Goal: Information Seeking & Learning: Check status

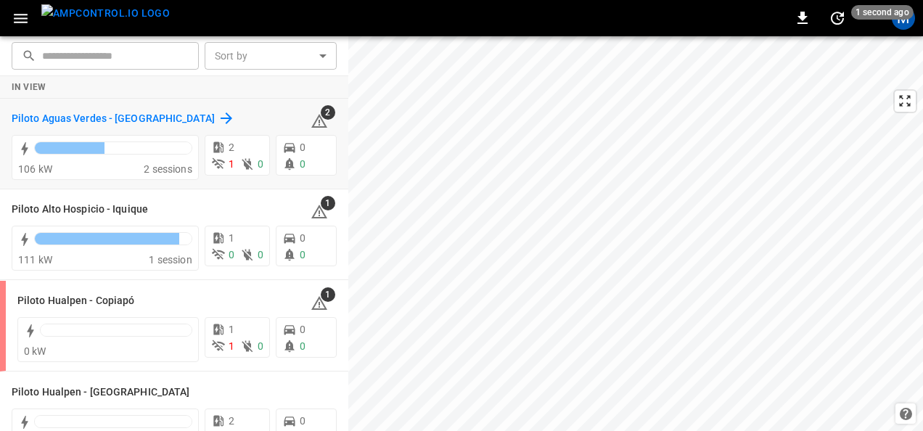
click at [148, 120] on h6 "Piloto Aguas Verdes - [GEOGRAPHIC_DATA]" at bounding box center [113, 119] width 203 height 16
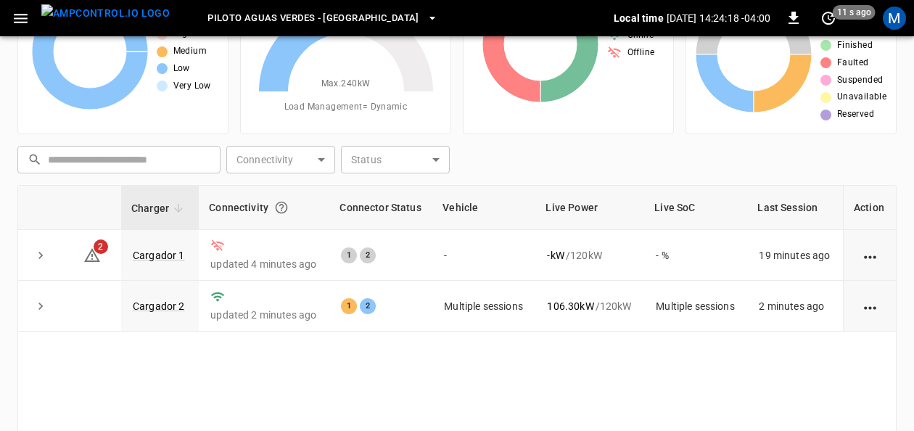
scroll to position [105, 0]
click at [171, 300] on link "Cargador 2" at bounding box center [159, 305] width 58 height 17
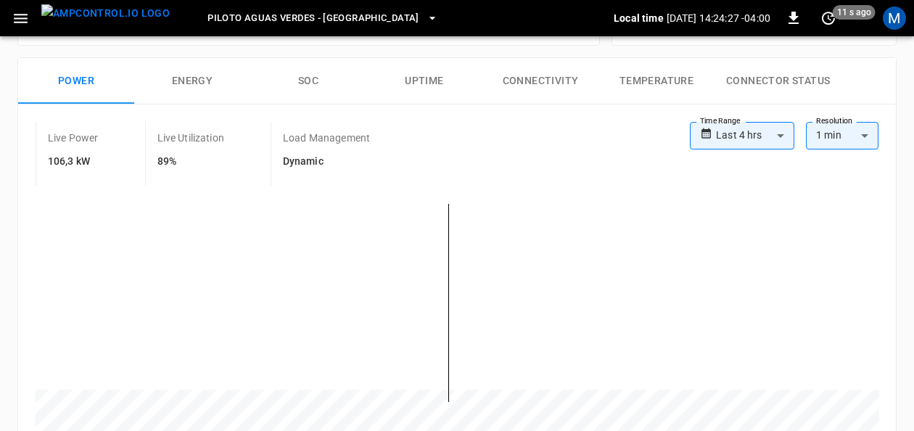
scroll to position [224, 0]
click at [302, 71] on button "SOC" at bounding box center [308, 83] width 116 height 46
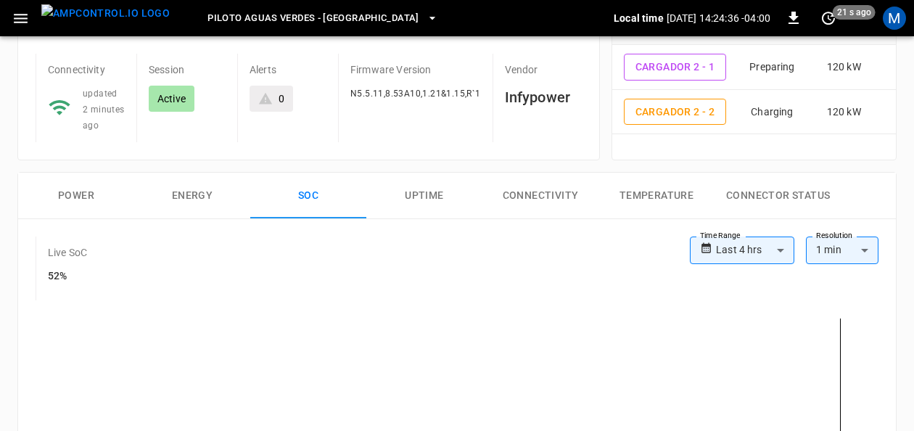
scroll to position [0, 0]
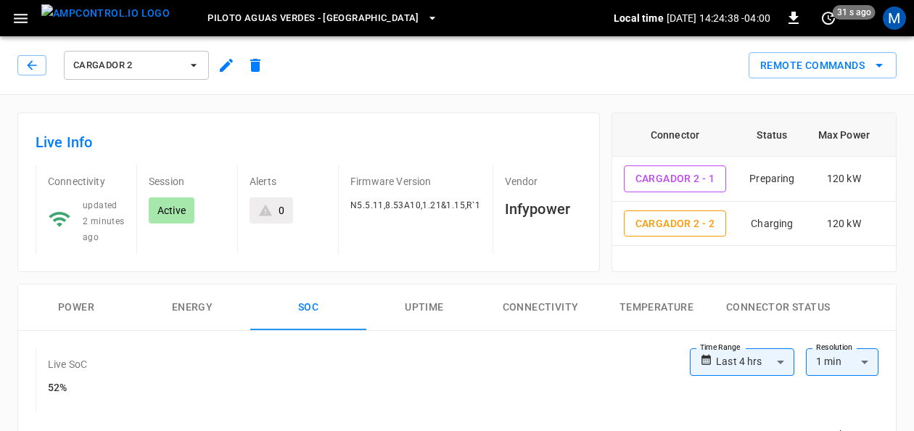
click at [197, 67] on icon "button" at bounding box center [193, 65] width 15 height 15
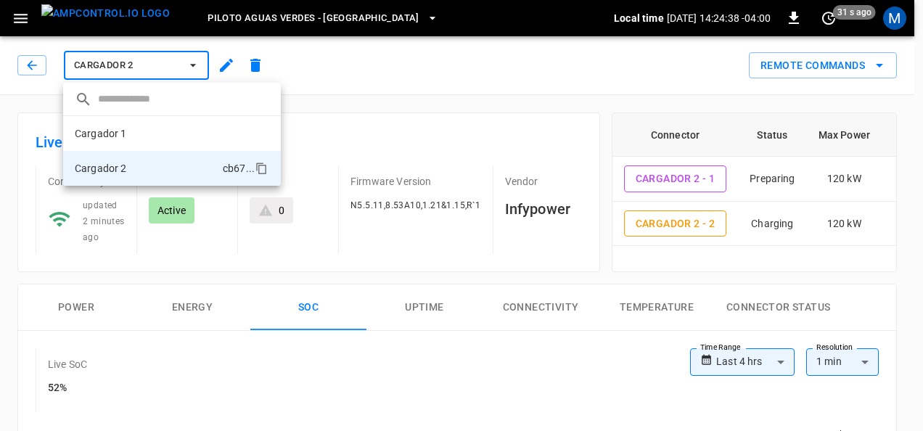
click at [197, 67] on div at bounding box center [461, 215] width 923 height 431
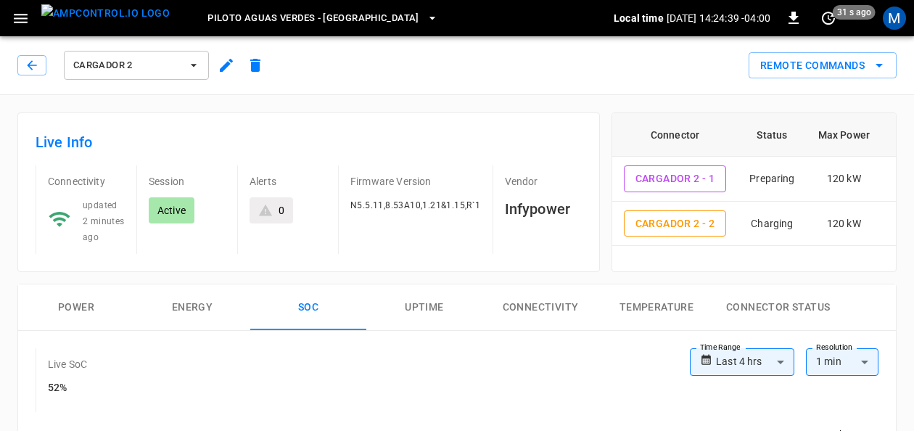
click at [187, 67] on icon "button" at bounding box center [193, 65] width 15 height 15
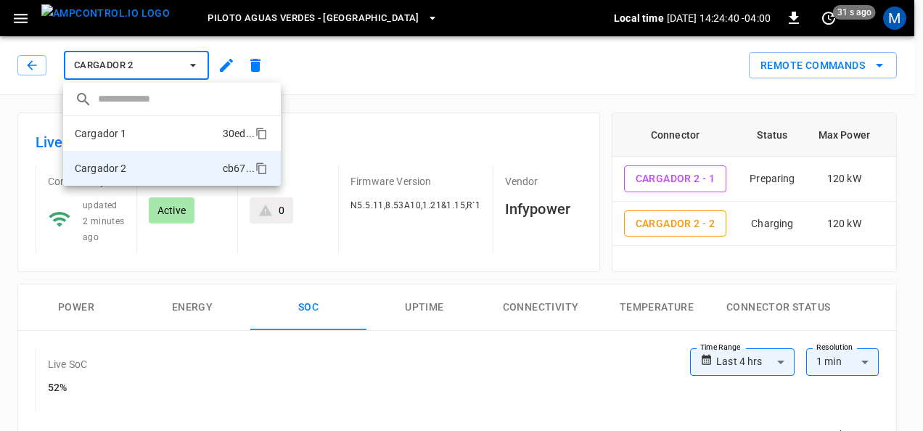
click at [131, 131] on li "Cargador 1 30ed ..." at bounding box center [172, 133] width 218 height 35
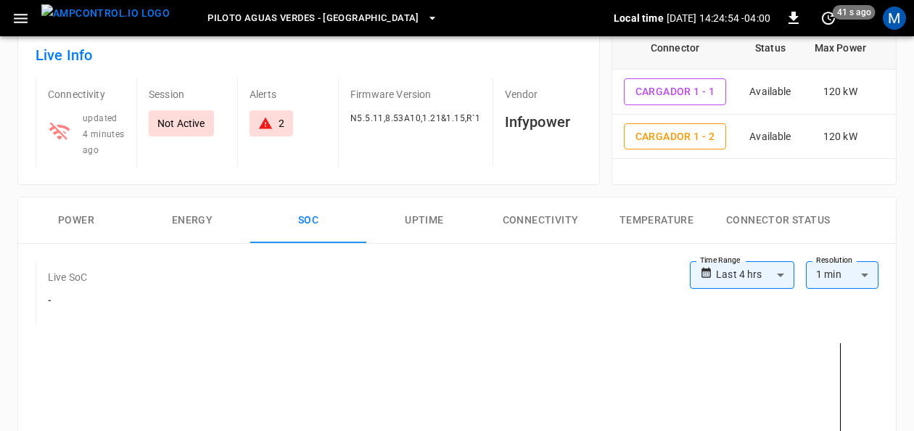
scroll to position [78, 0]
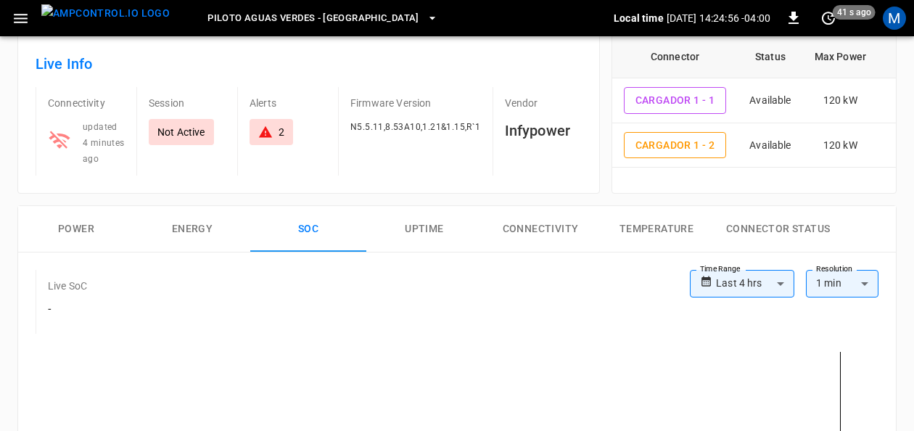
click at [78, 232] on button "Power" at bounding box center [76, 229] width 116 height 46
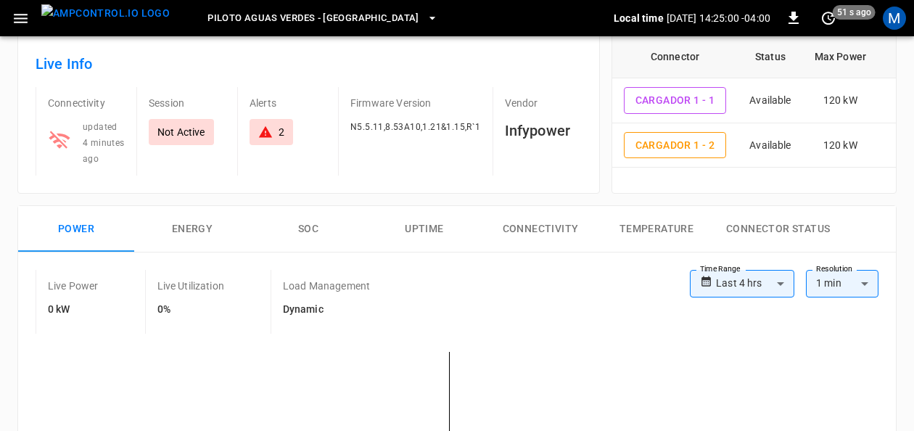
click at [265, 123] on div "2" at bounding box center [271, 132] width 44 height 26
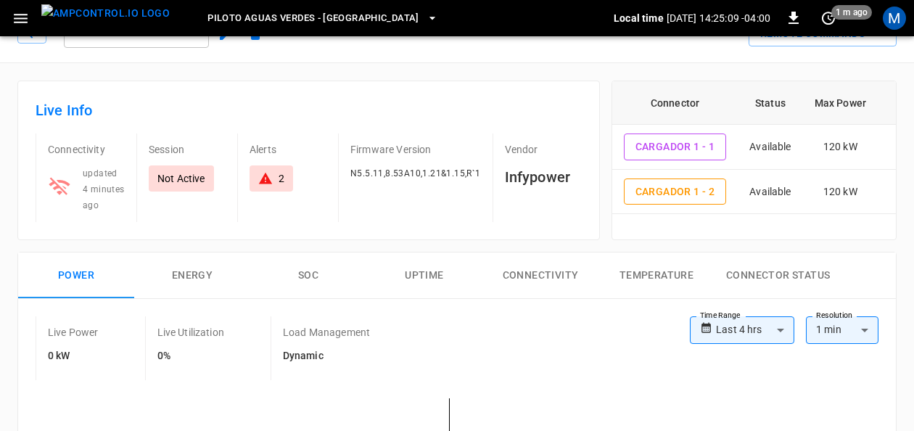
scroll to position [0, 0]
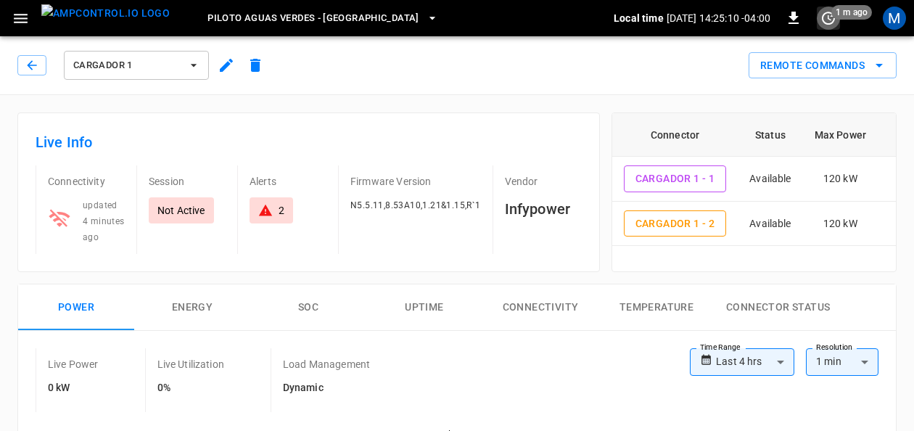
click at [827, 21] on icon "set refresh interval" at bounding box center [828, 17] width 17 height 17
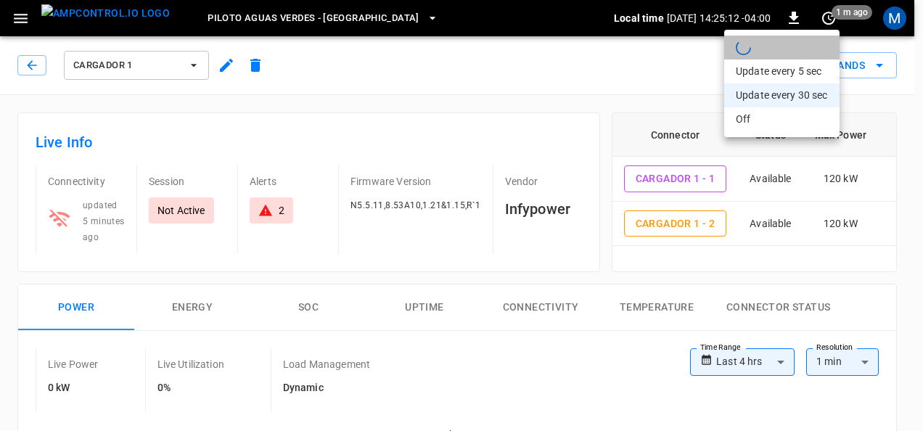
click at [780, 37] on li "refreshing dashboard" at bounding box center [781, 48] width 115 height 24
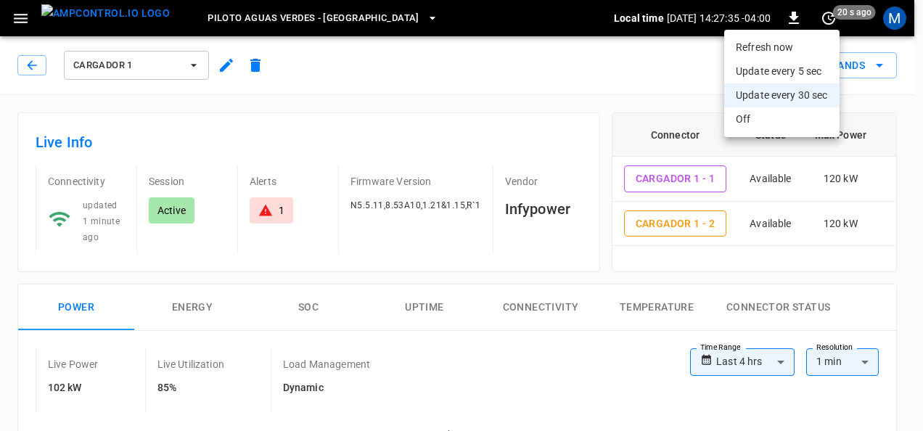
drag, startPoint x: 922, startPoint y: 144, endPoint x: 925, endPoint y: 238, distance: 94.3
drag, startPoint x: 892, startPoint y: 210, endPoint x: 902, endPoint y: 249, distance: 40.3
click at [902, 249] on div at bounding box center [461, 215] width 923 height 431
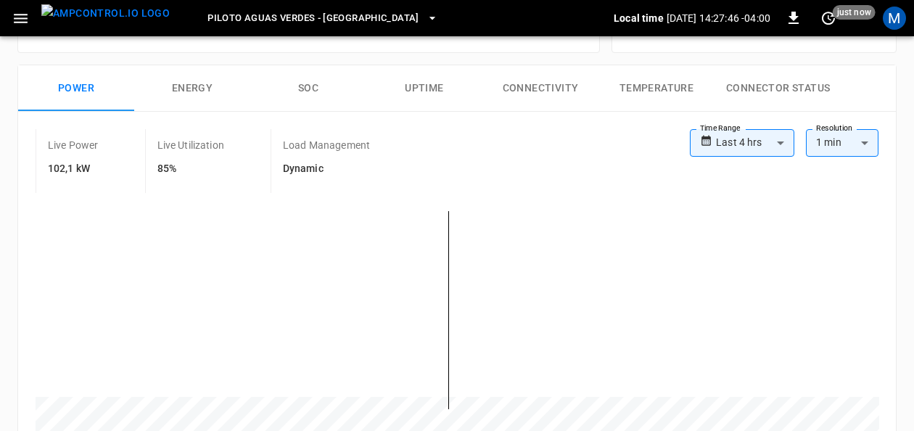
scroll to position [213, 0]
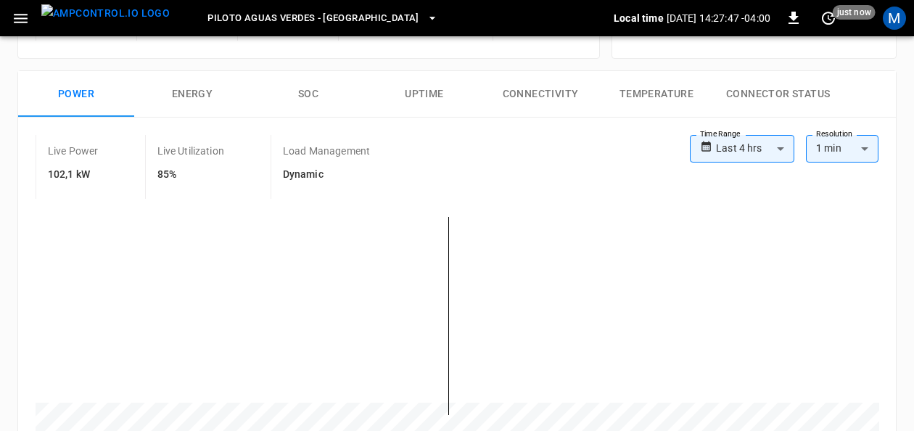
click at [323, 88] on button "SOC" at bounding box center [308, 94] width 116 height 46
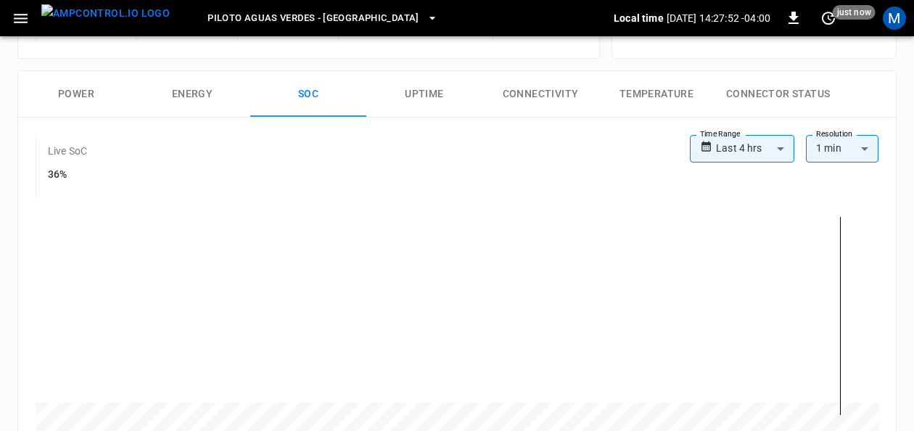
scroll to position [249, 0]
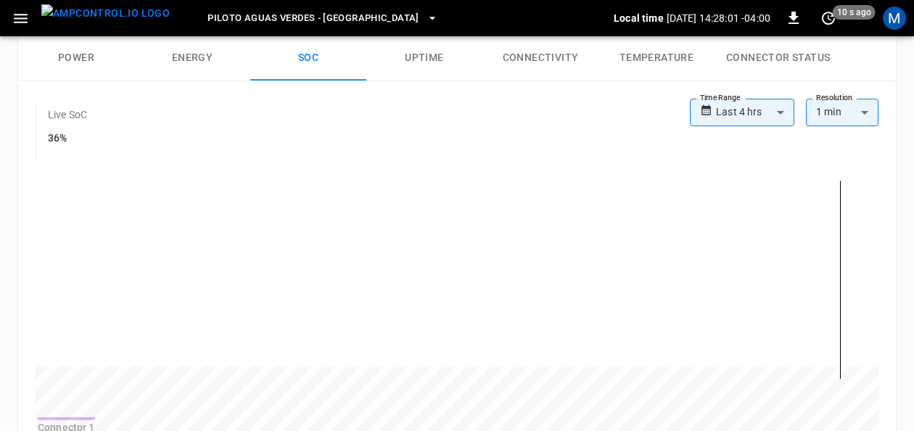
drag, startPoint x: 912, startPoint y: 212, endPoint x: 922, endPoint y: 153, distance: 59.5
click at [914, 153] on html "**********" at bounding box center [457, 336] width 914 height 1170
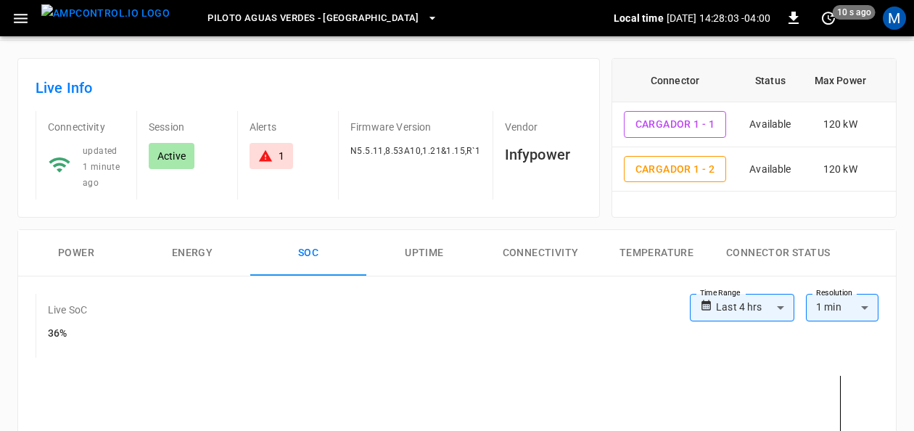
scroll to position [0, 0]
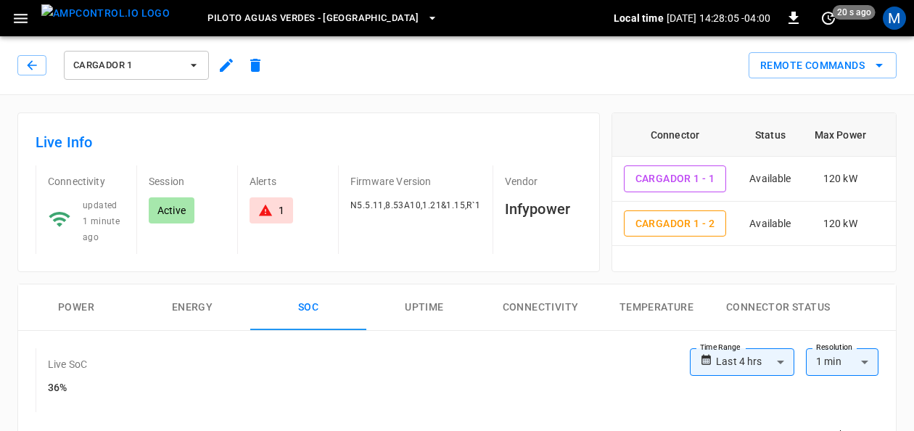
click at [189, 67] on icon "button" at bounding box center [193, 65] width 15 height 15
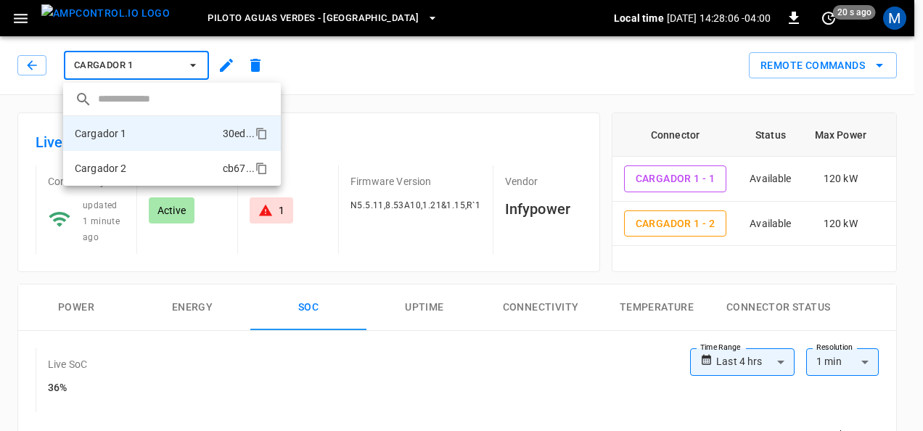
click at [139, 162] on li "Cargador 2 cb67 ..." at bounding box center [172, 168] width 218 height 35
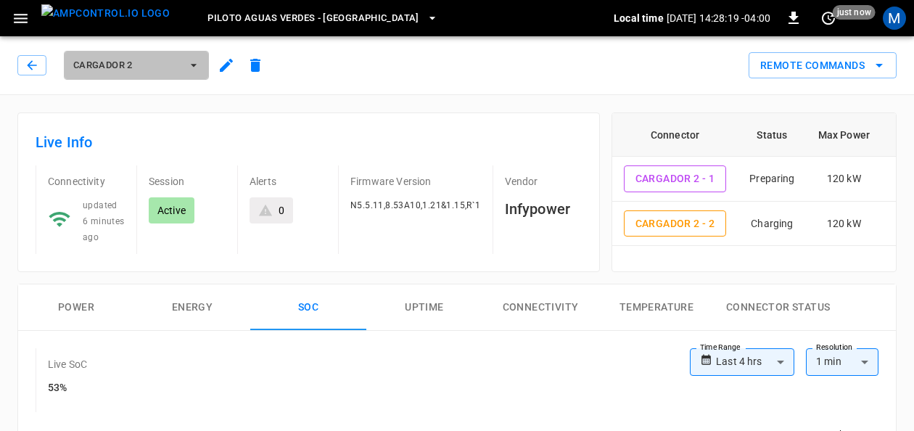
click at [193, 67] on icon "button" at bounding box center [193, 65] width 15 height 15
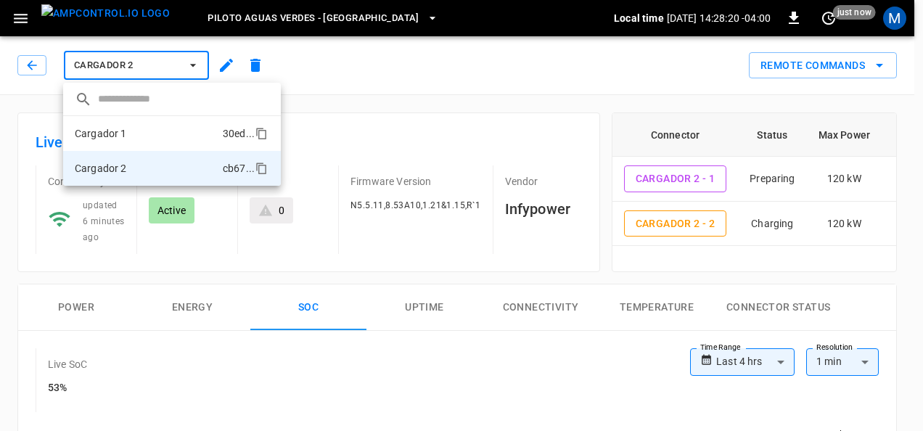
click at [158, 125] on li "Cargador 1 30ed ..." at bounding box center [172, 133] width 218 height 35
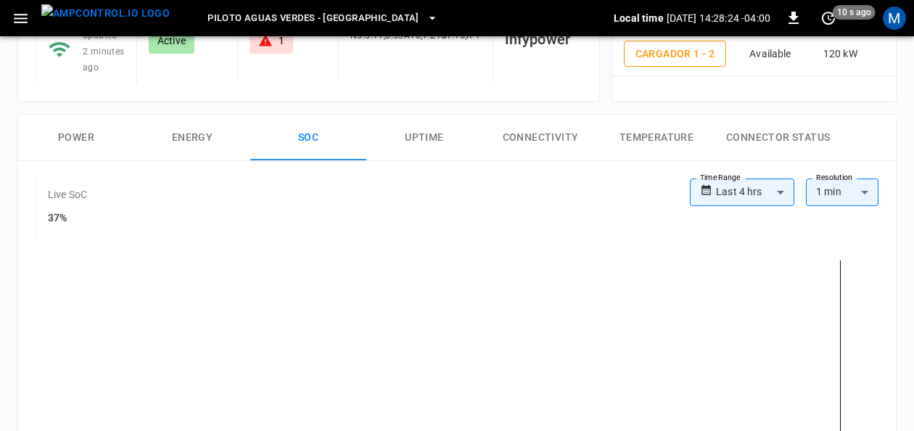
scroll to position [209, 0]
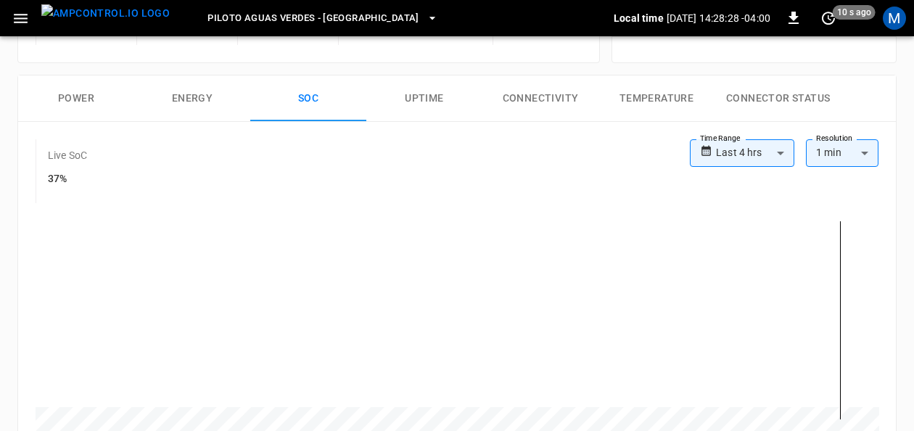
click at [88, 97] on button "Power" at bounding box center [76, 98] width 116 height 46
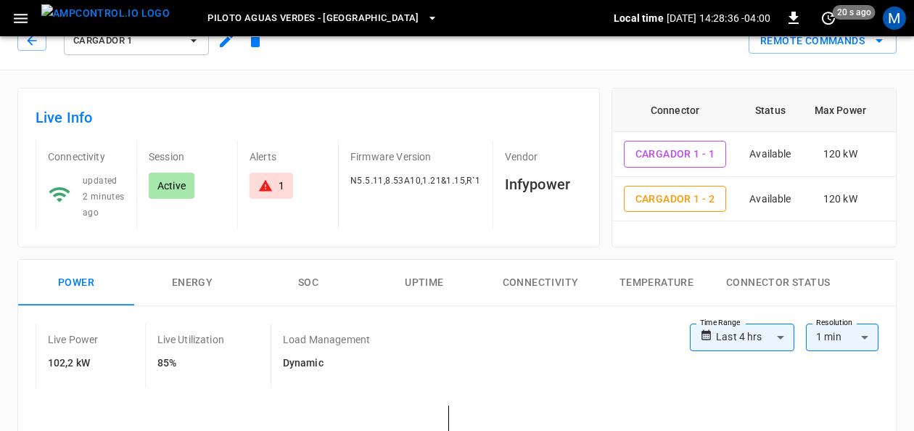
scroll to position [0, 0]
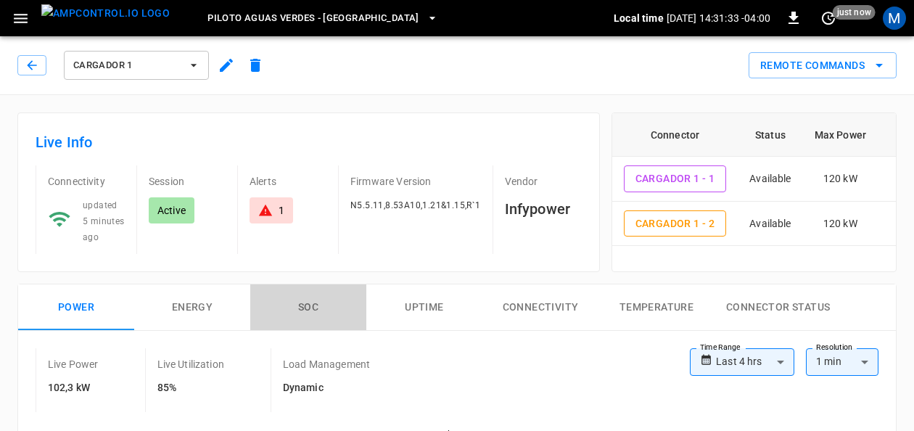
click at [309, 302] on button "SOC" at bounding box center [308, 307] width 116 height 46
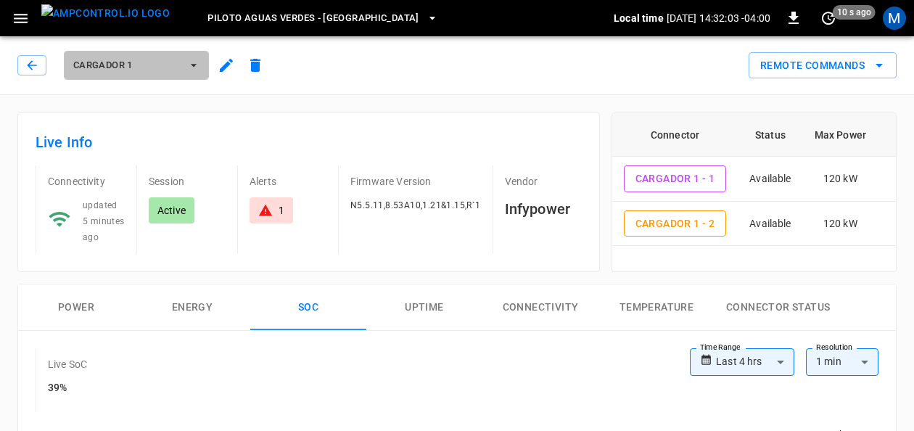
click at [173, 70] on span "Cargador 1" at bounding box center [126, 65] width 107 height 17
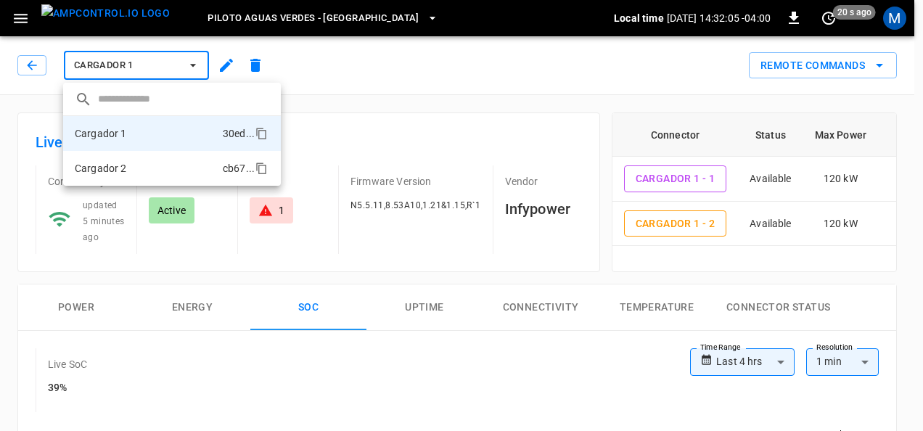
click at [153, 162] on li "Cargador 2 cb67 ..." at bounding box center [172, 168] width 218 height 35
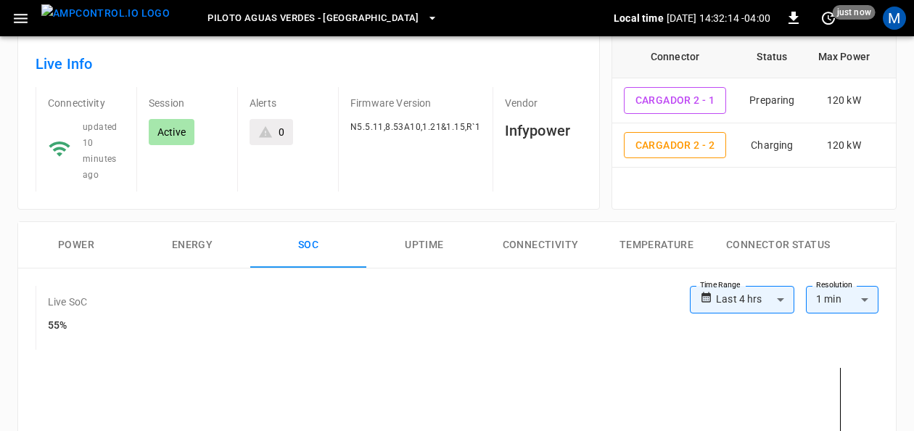
scroll to position [81, 0]
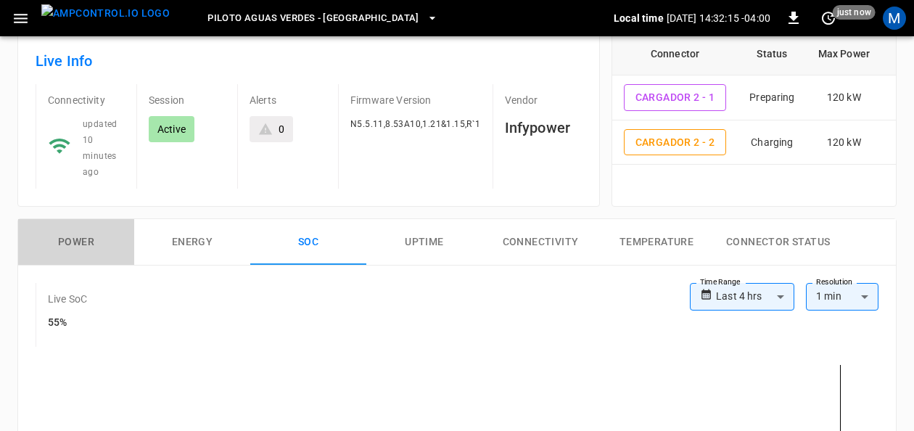
click at [73, 237] on button "Power" at bounding box center [76, 242] width 116 height 46
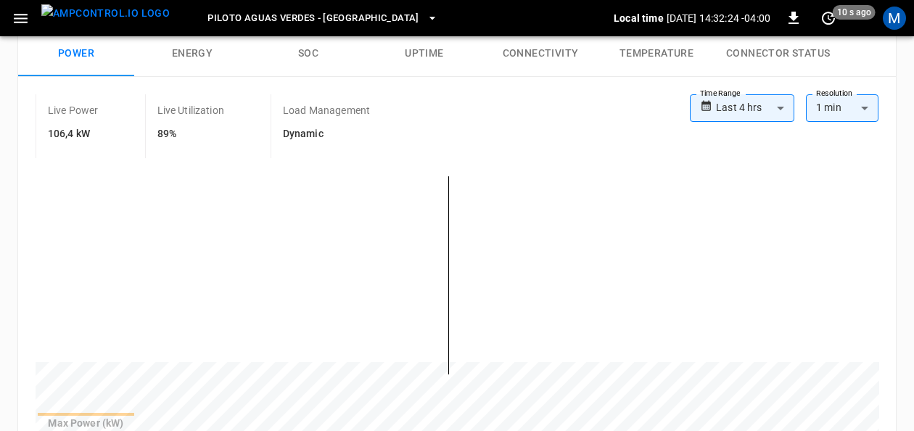
scroll to position [271, 0]
